Goal: Information Seeking & Learning: Learn about a topic

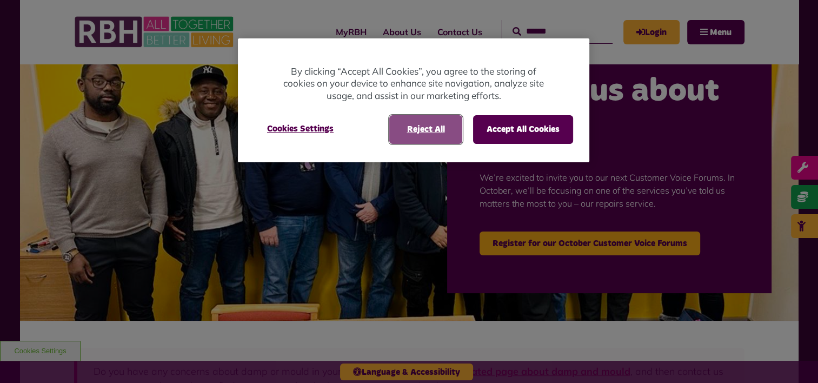
click at [423, 132] on button "Reject All" at bounding box center [425, 129] width 73 height 28
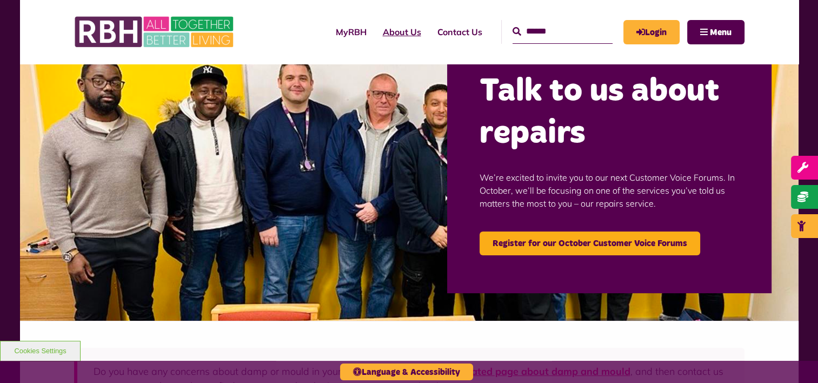
click at [381, 34] on link "About Us" at bounding box center [402, 31] width 55 height 29
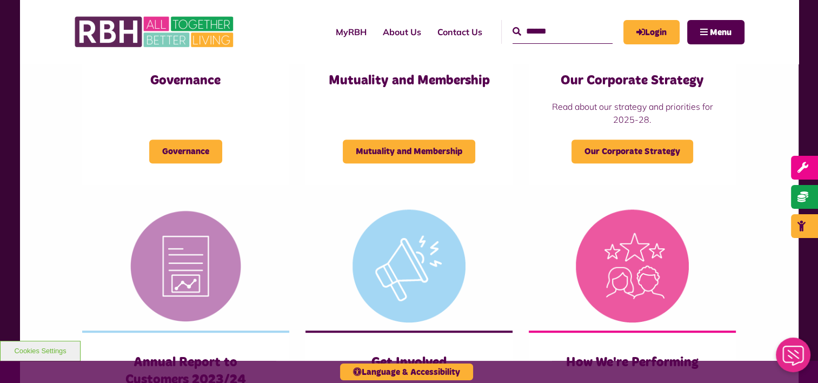
scroll to position [649, 0]
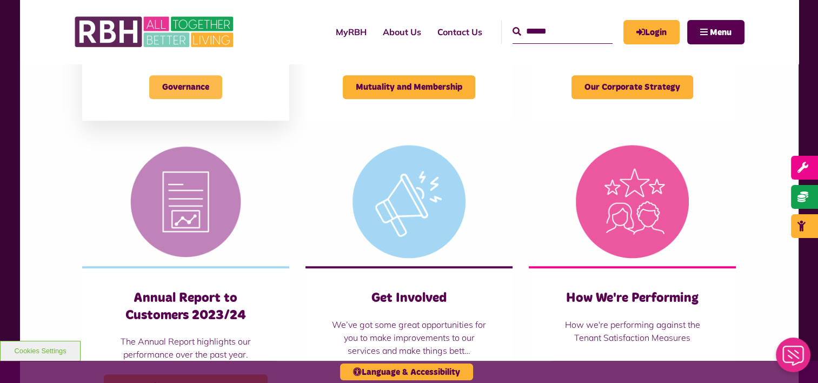
click at [164, 82] on span "Governance" at bounding box center [185, 87] width 73 height 24
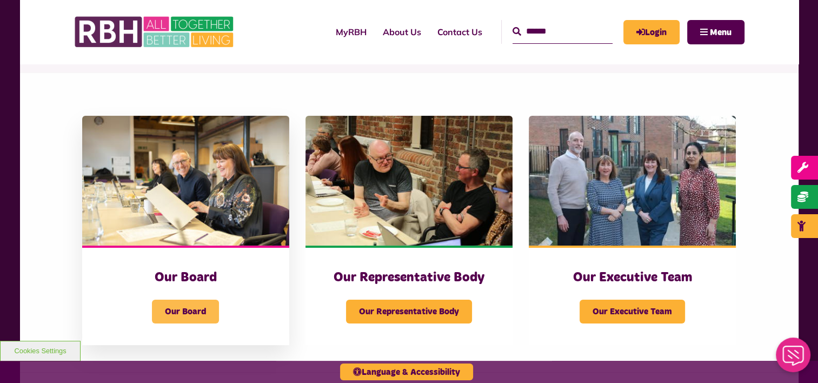
click at [184, 308] on span "Our Board" at bounding box center [185, 312] width 67 height 24
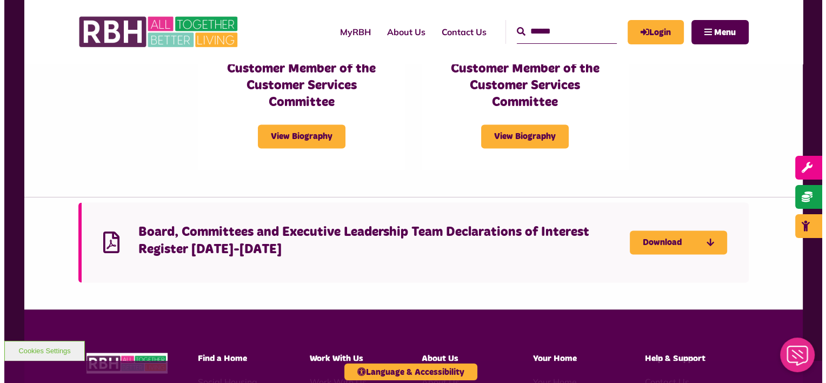
scroll to position [1738, 0]
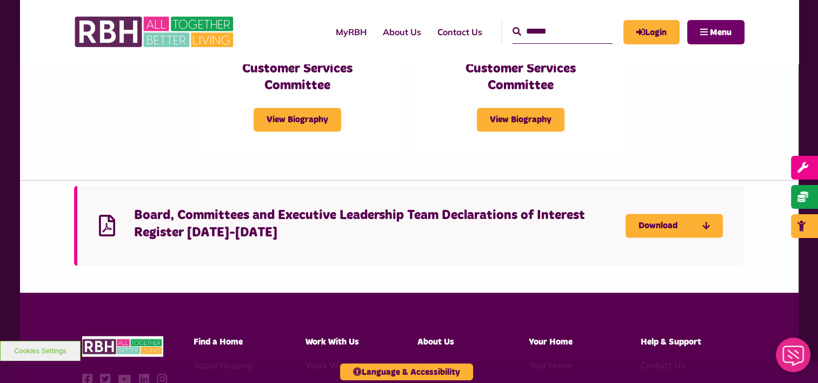
click at [714, 37] on button "Menu" at bounding box center [715, 32] width 57 height 24
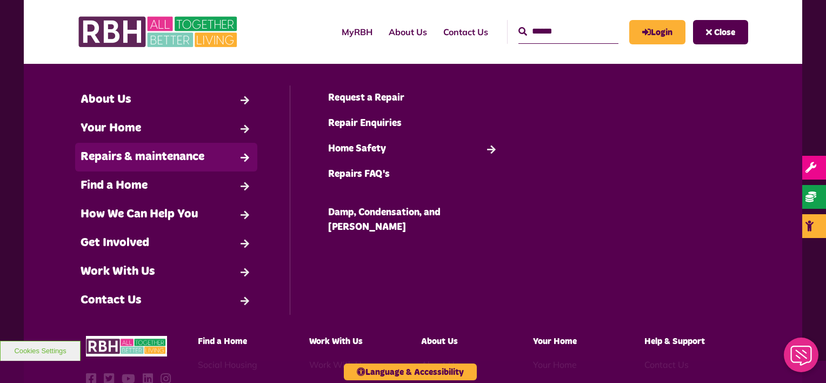
scroll to position [14, 0]
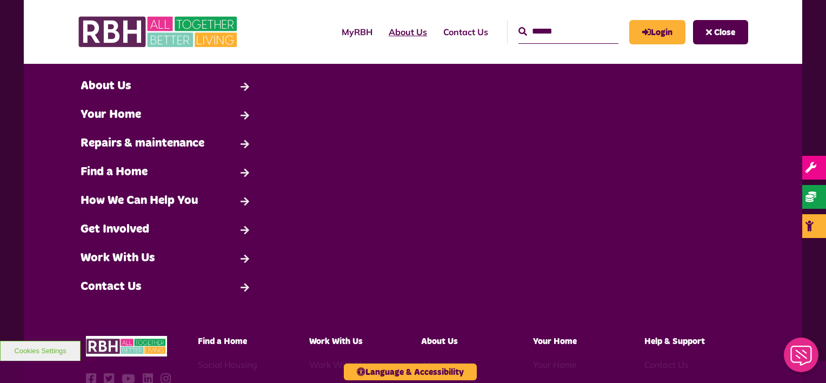
click at [384, 33] on link "About Us" at bounding box center [408, 31] width 55 height 29
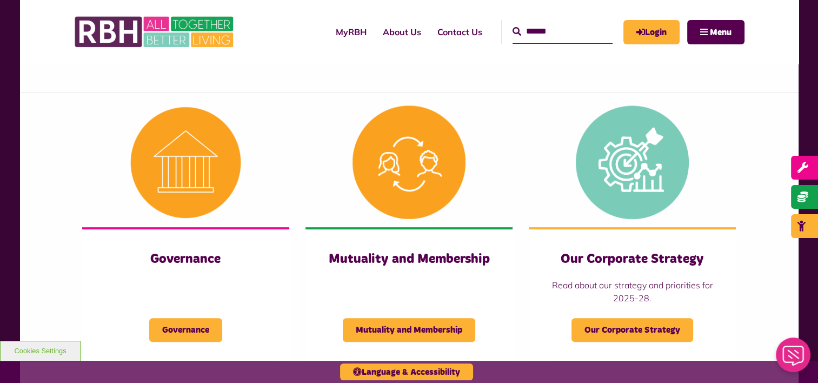
scroll to position [324, 0]
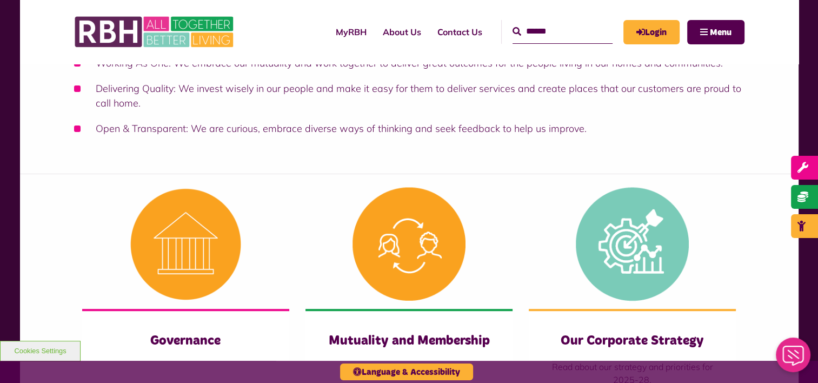
click at [521, 33] on input "Search" at bounding box center [563, 31] width 100 height 23
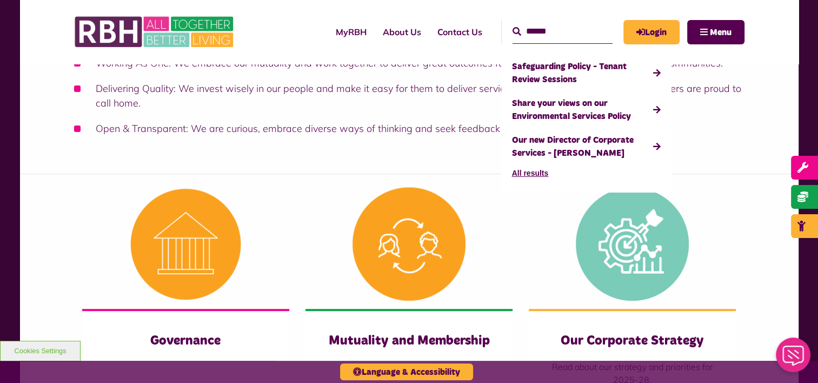
type input "******"
click at [512, 173] on button "All results" at bounding box center [530, 173] width 37 height 17
